Goal: Transaction & Acquisition: Purchase product/service

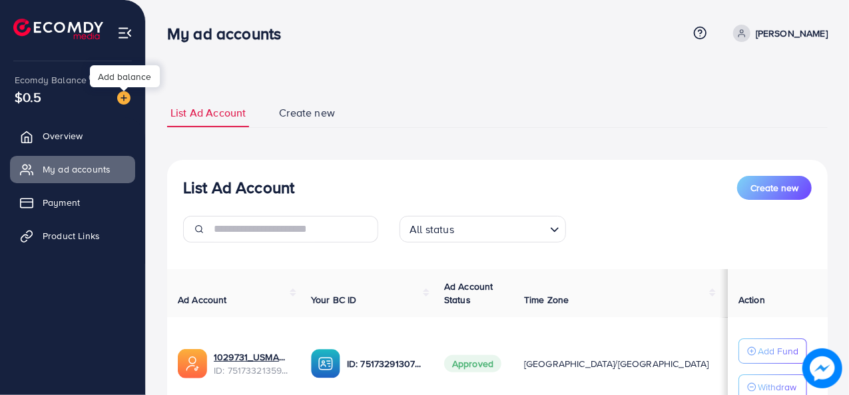
click at [121, 97] on img at bounding box center [123, 97] width 13 height 13
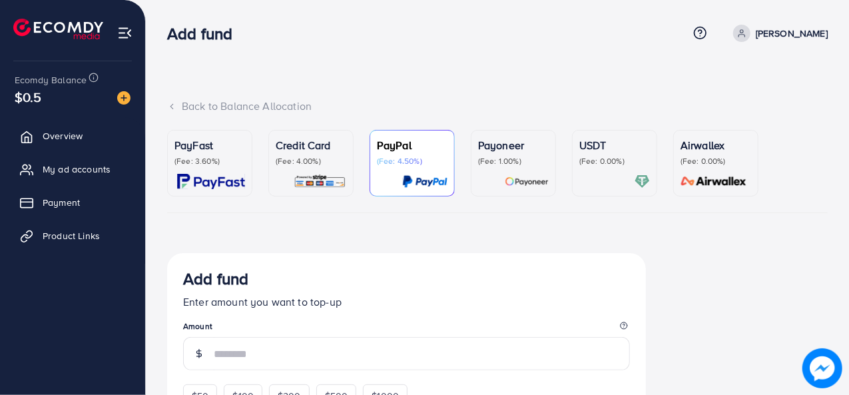
click at [205, 155] on div "PayFast (Fee: 3.60%)" at bounding box center [209, 151] width 71 height 29
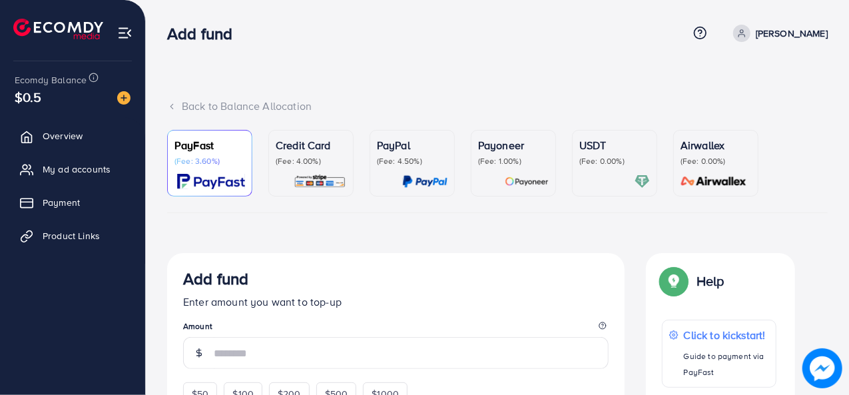
drag, startPoint x: 842, startPoint y: 65, endPoint x: 852, endPoint y: 82, distance: 20.0
click at [849, 81] on html "Add fund Help Center Contact Support Term and policy About Us [PERSON_NAME] Pro…" at bounding box center [424, 197] width 849 height 395
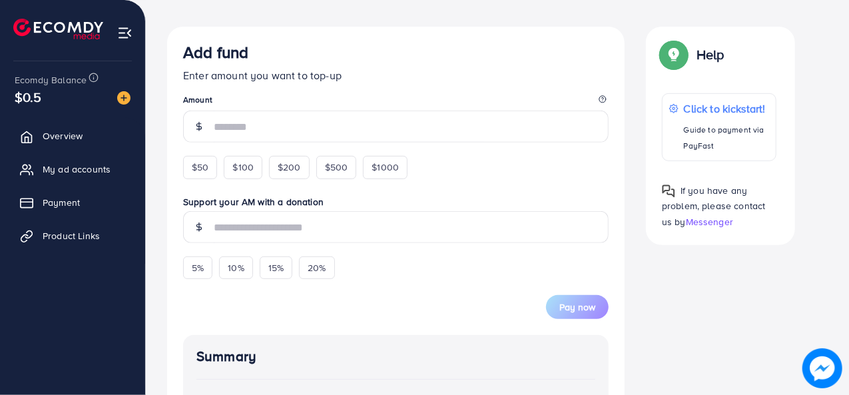
scroll to position [234, 0]
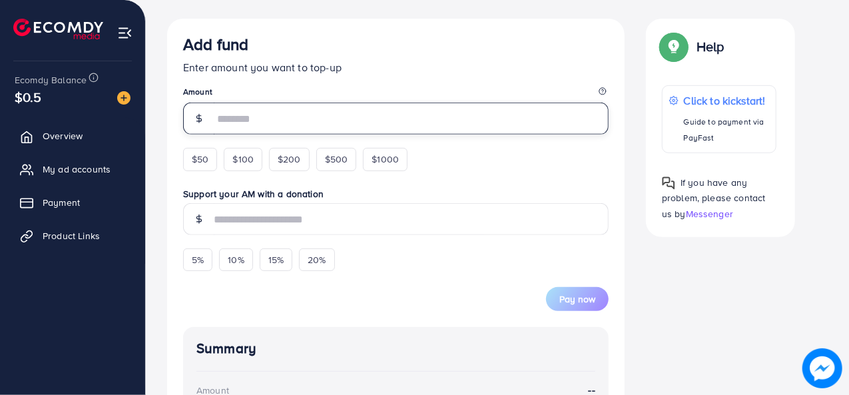
click at [465, 115] on input "number" at bounding box center [411, 119] width 395 height 32
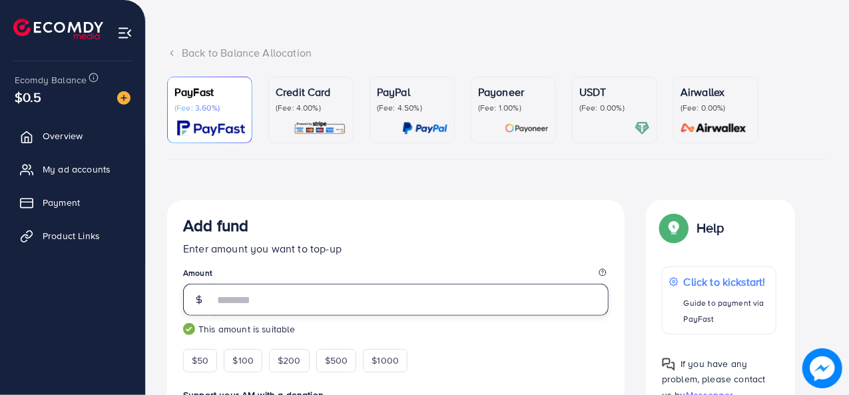
scroll to position [44, 0]
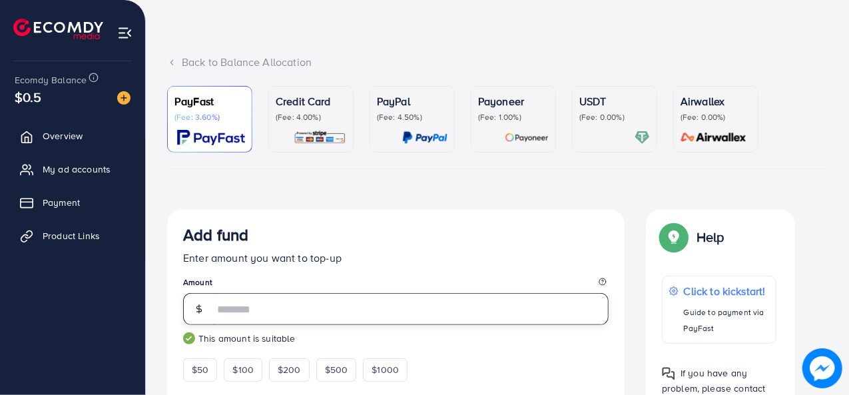
type input "**"
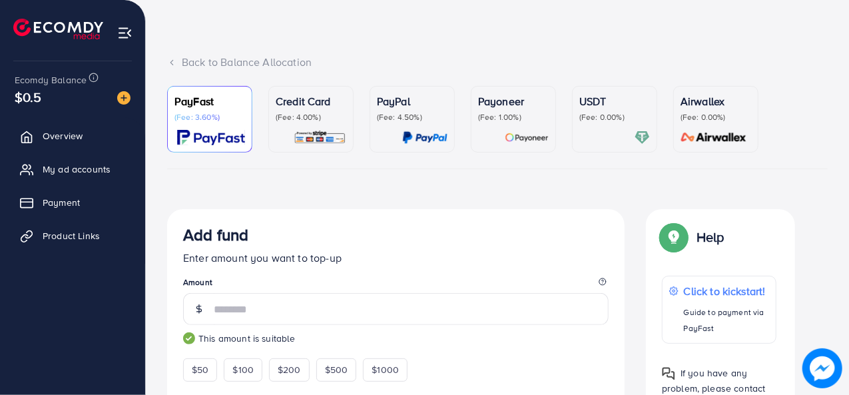
click at [308, 107] on p "Credit Card" at bounding box center [311, 101] width 71 height 16
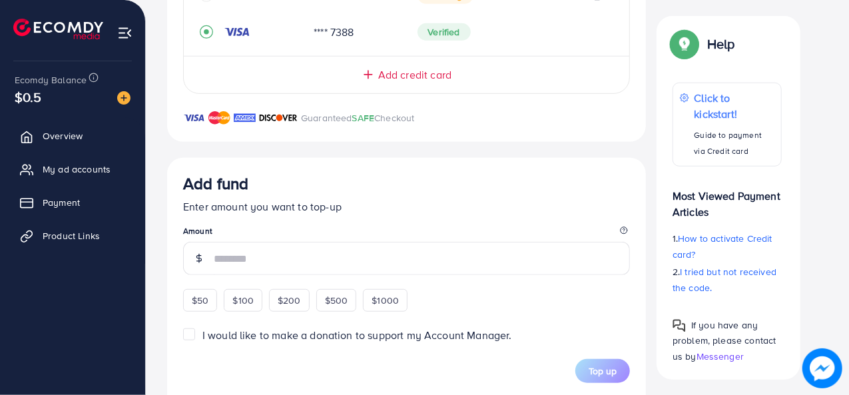
scroll to position [406, 0]
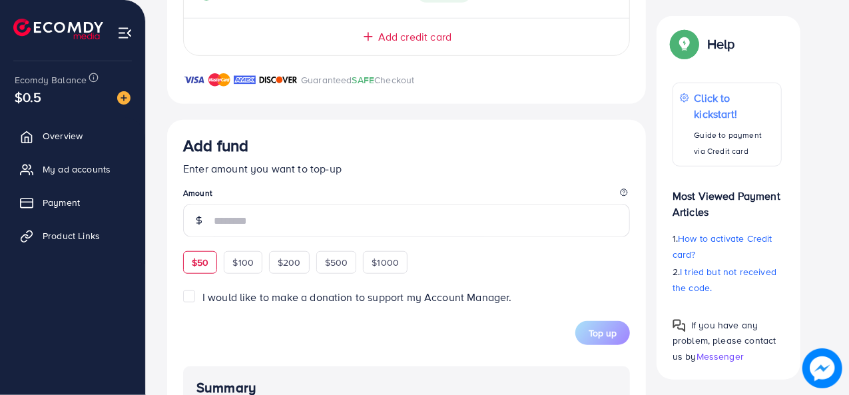
click at [194, 267] on span "$50" at bounding box center [200, 262] width 17 height 13
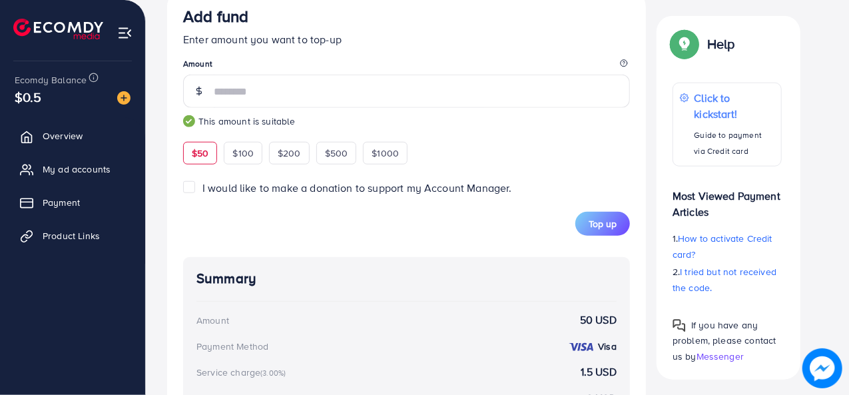
scroll to position [534, 0]
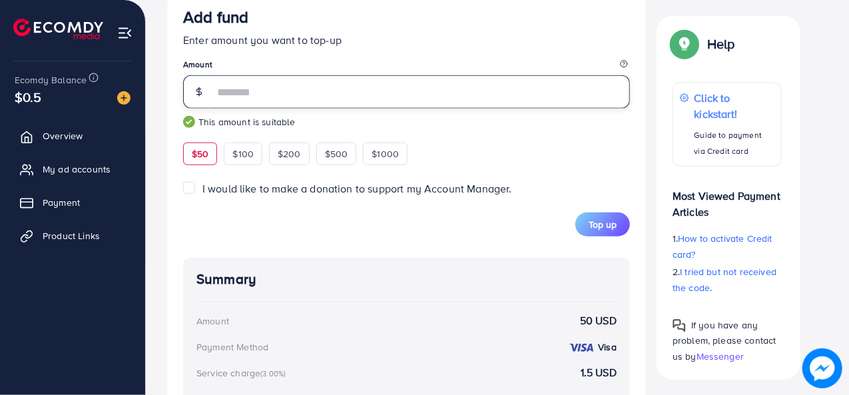
click at [428, 90] on input "**" at bounding box center [422, 91] width 416 height 33
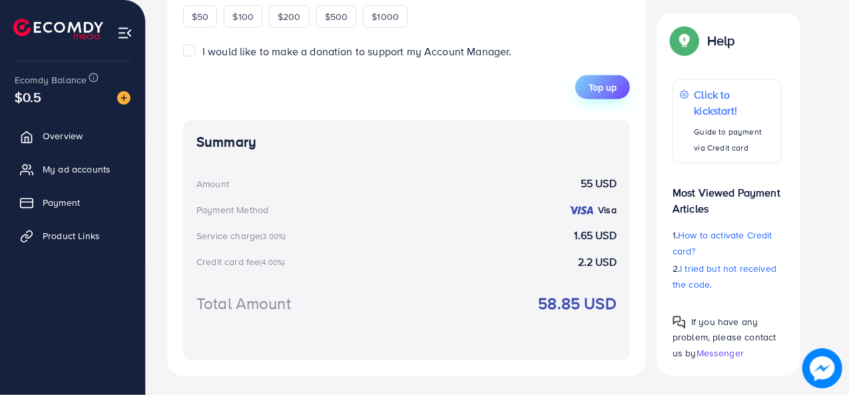
type input "**"
click at [615, 91] on span "Top up" at bounding box center [603, 87] width 28 height 13
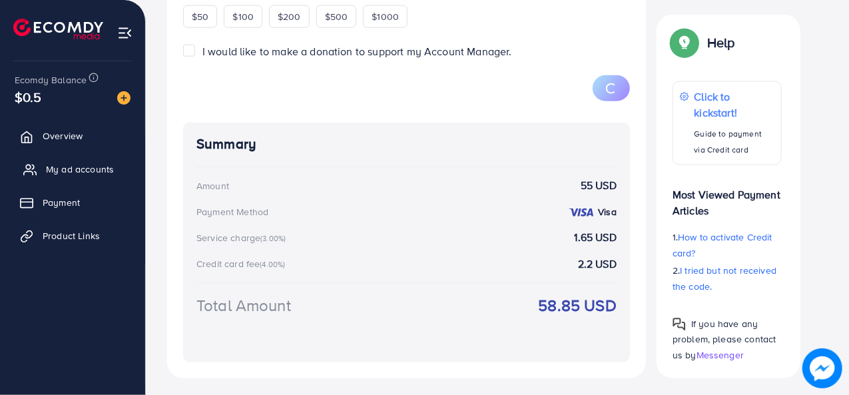
drag, startPoint x: 378, startPoint y: 239, endPoint x: 77, endPoint y: 171, distance: 308.0
click at [77, 171] on span "My ad accounts" at bounding box center [80, 169] width 68 height 13
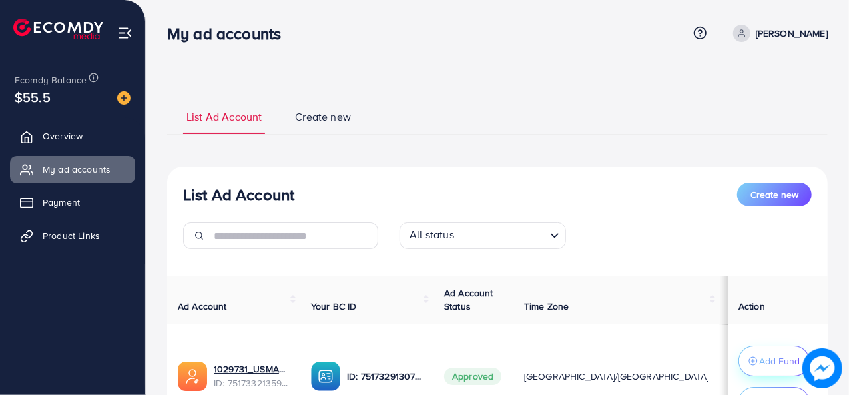
click at [779, 362] on p "Add Fund" at bounding box center [779, 361] width 41 height 16
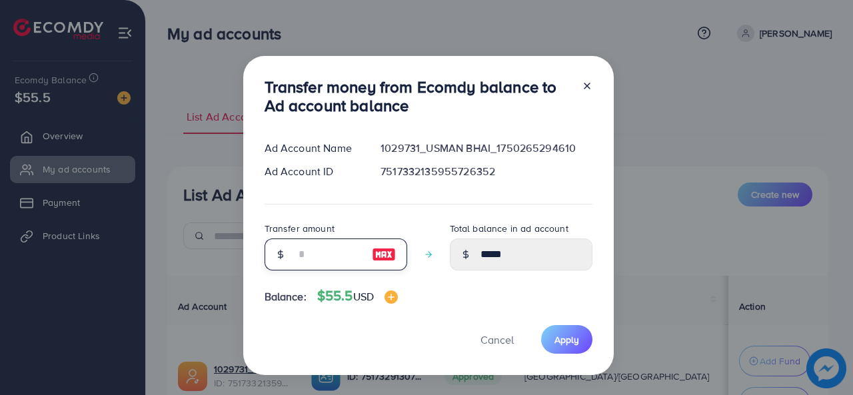
click at [334, 264] on input "number" at bounding box center [328, 254] width 67 height 32
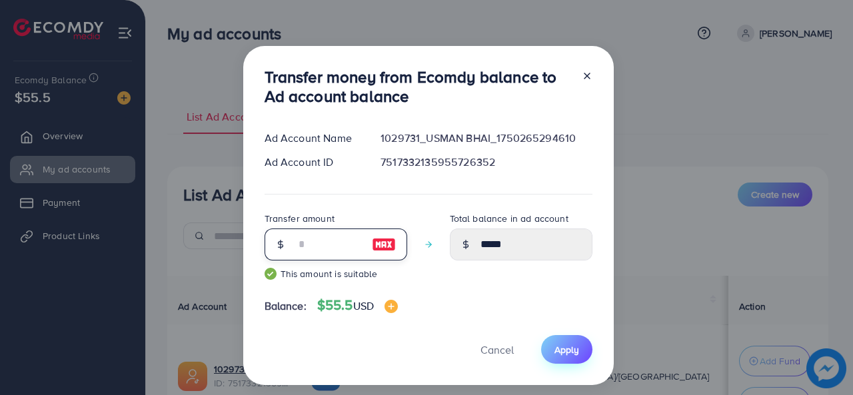
type input "**"
click at [567, 357] on button "Apply" at bounding box center [566, 349] width 51 height 29
